Goal: Task Accomplishment & Management: Complete application form

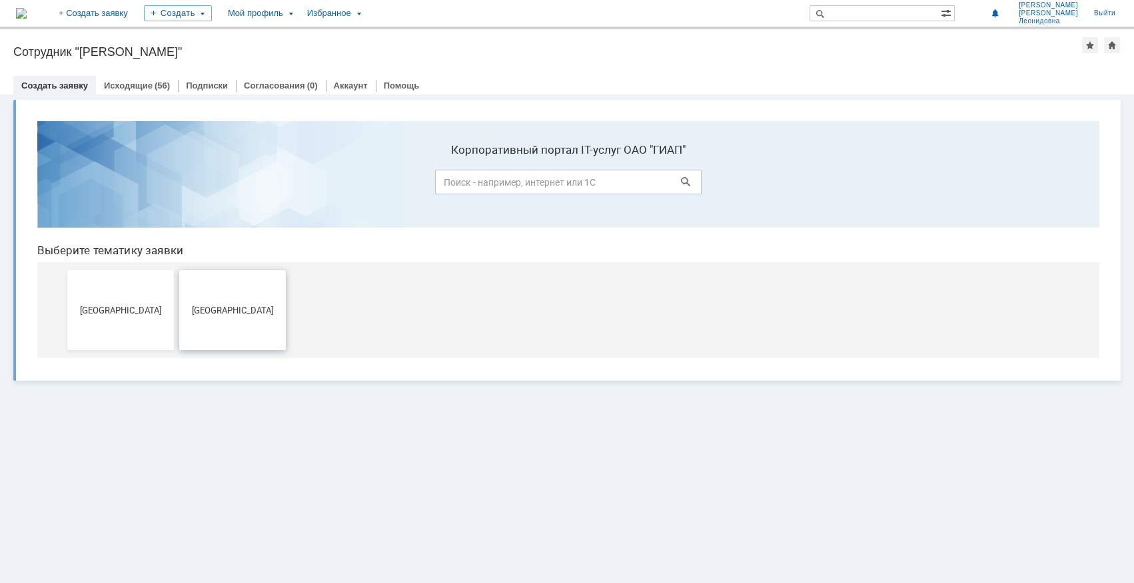
click at [238, 309] on span "[GEOGRAPHIC_DATA]" at bounding box center [232, 310] width 99 height 10
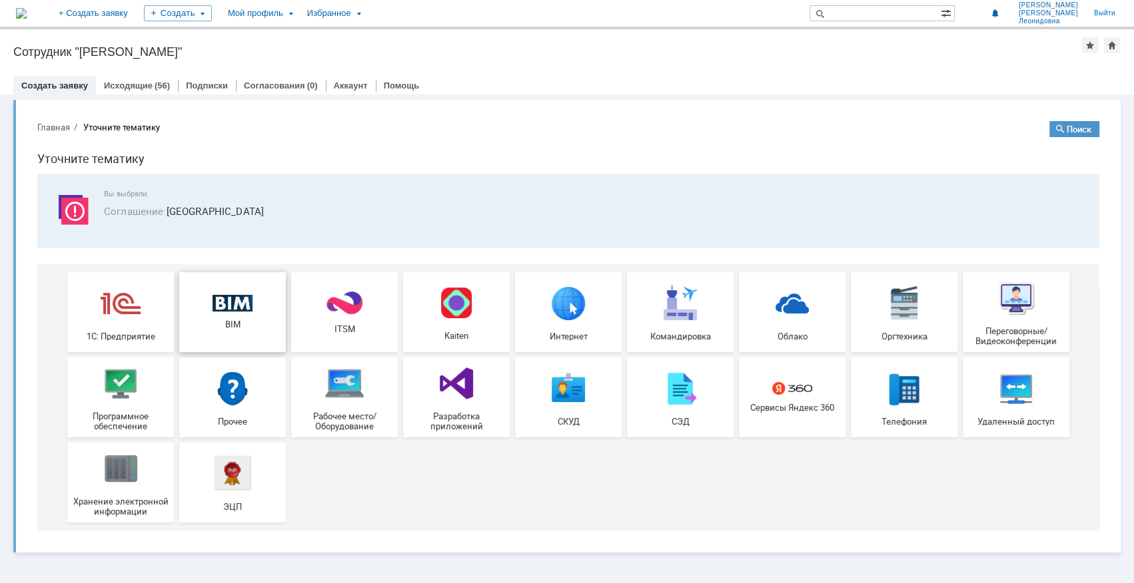
click at [232, 302] on img at bounding box center [232, 303] width 40 height 17
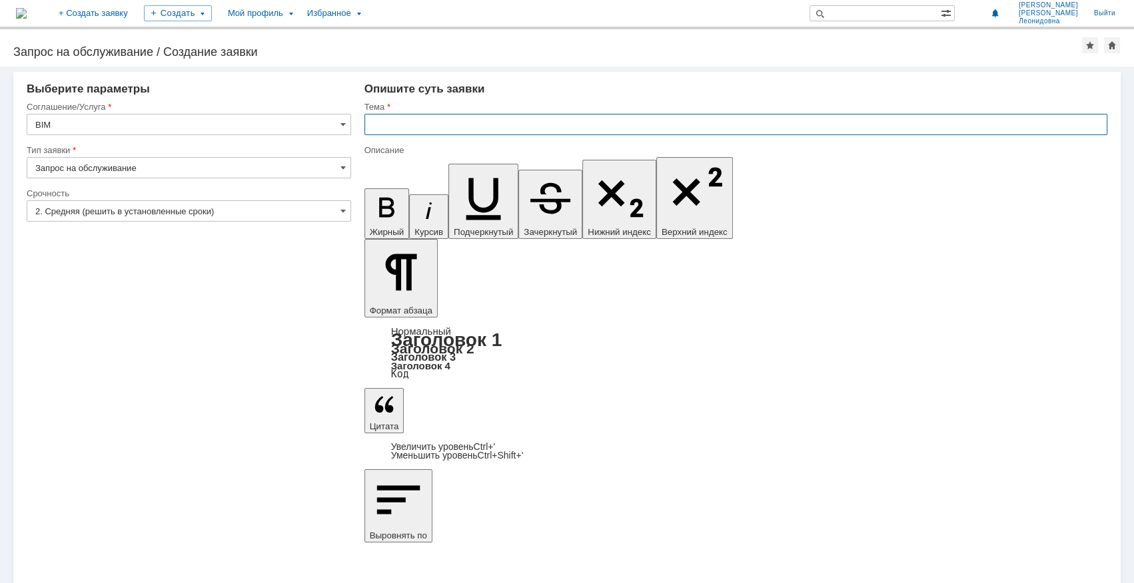
click at [400, 125] on input "text" at bounding box center [735, 124] width 743 height 21
type input "Не заполняется столбец с диаметром"
click at [412, 133] on input "Не заполняется столбец с диаметром" at bounding box center [735, 124] width 743 height 21
drag, startPoint x: 366, startPoint y: 122, endPoint x: 539, endPoint y: 123, distance: 172.5
click at [539, 123] on input "Не заполняется столбец с диаметром" at bounding box center [735, 124] width 743 height 21
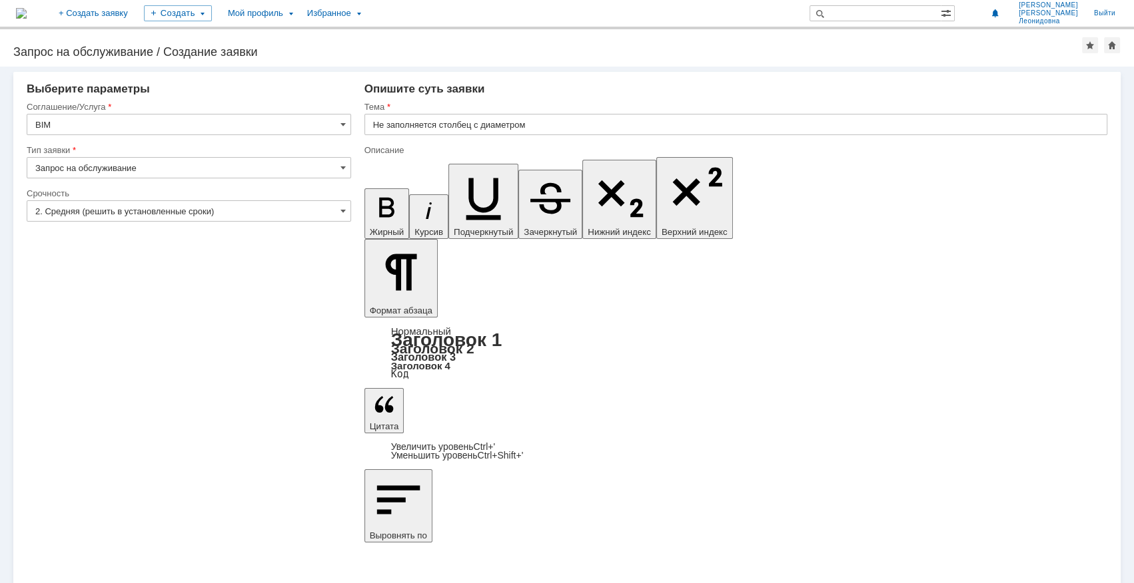
scroll to position [348, 6]
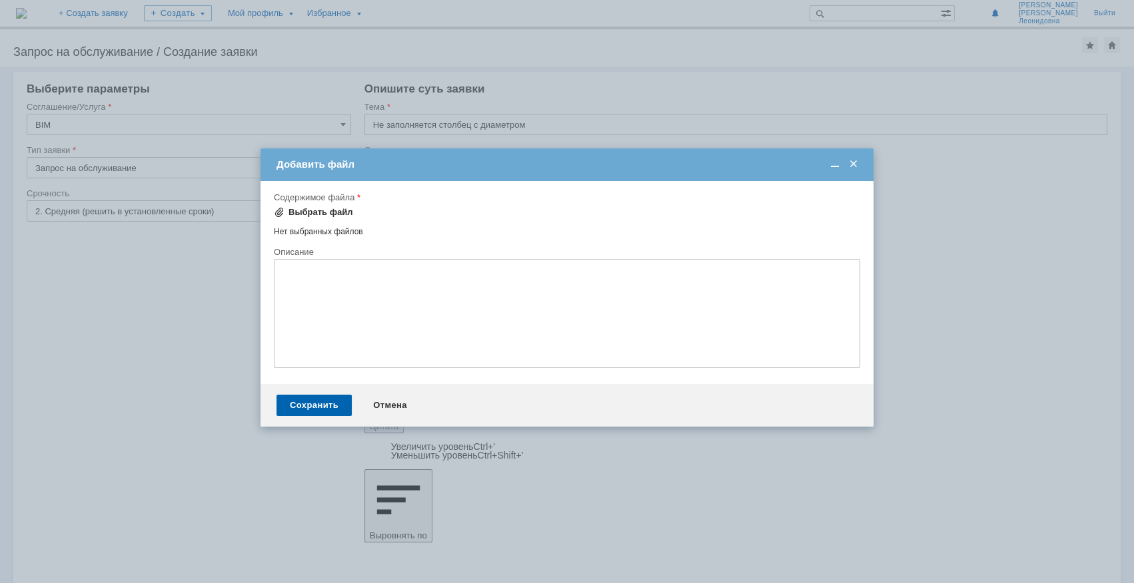
click at [314, 210] on div "Выбрать файл" at bounding box center [320, 212] width 65 height 11
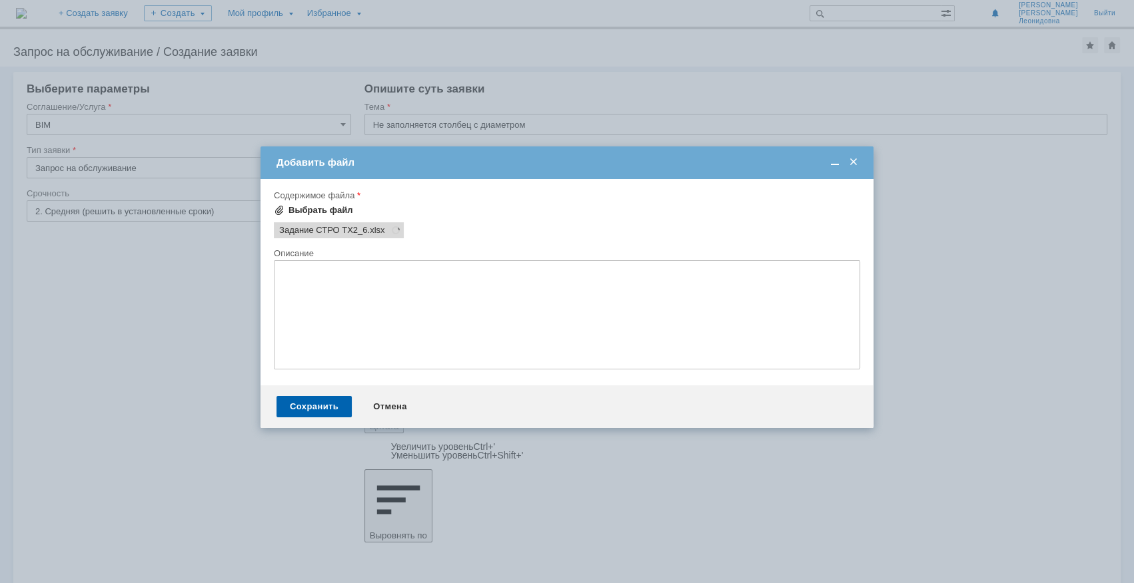
scroll to position [0, 0]
click at [325, 418] on div "Сохранить" at bounding box center [313, 406] width 75 height 21
